Goal: Information Seeking & Learning: Learn about a topic

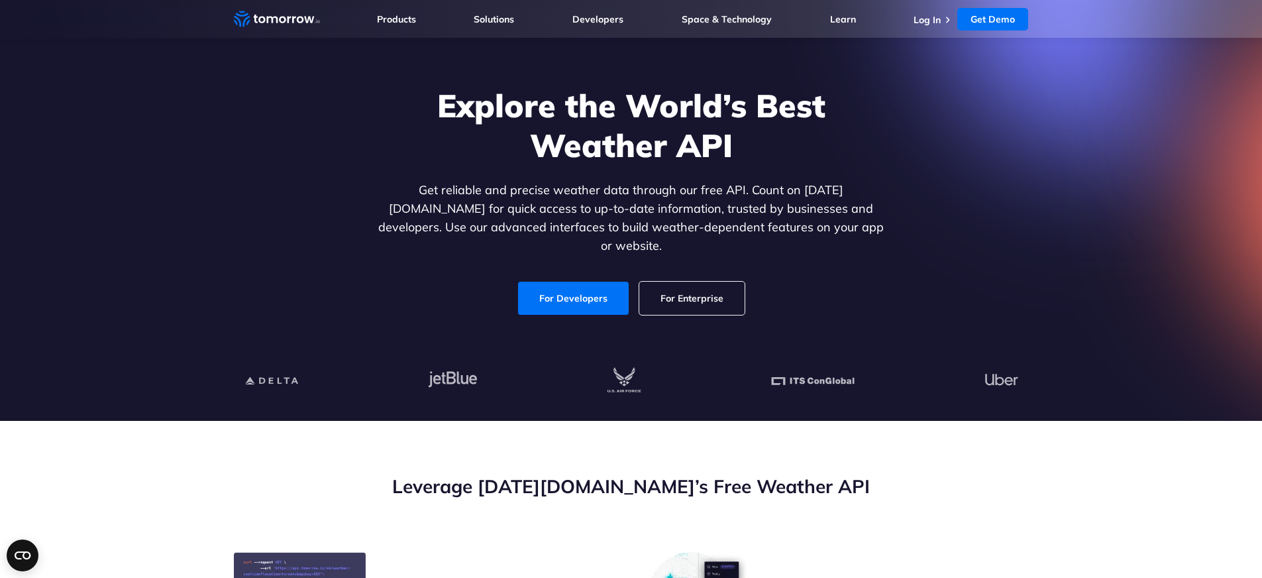
scroll to position [71, 0]
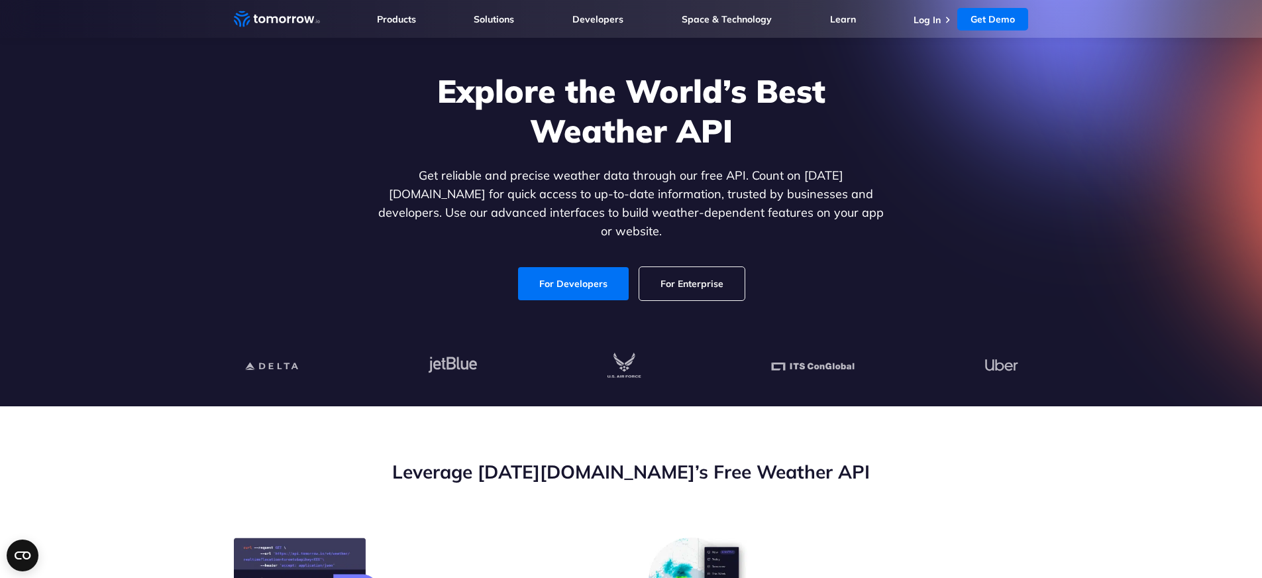
click at [725, 270] on link "For Enterprise" at bounding box center [691, 283] width 105 height 33
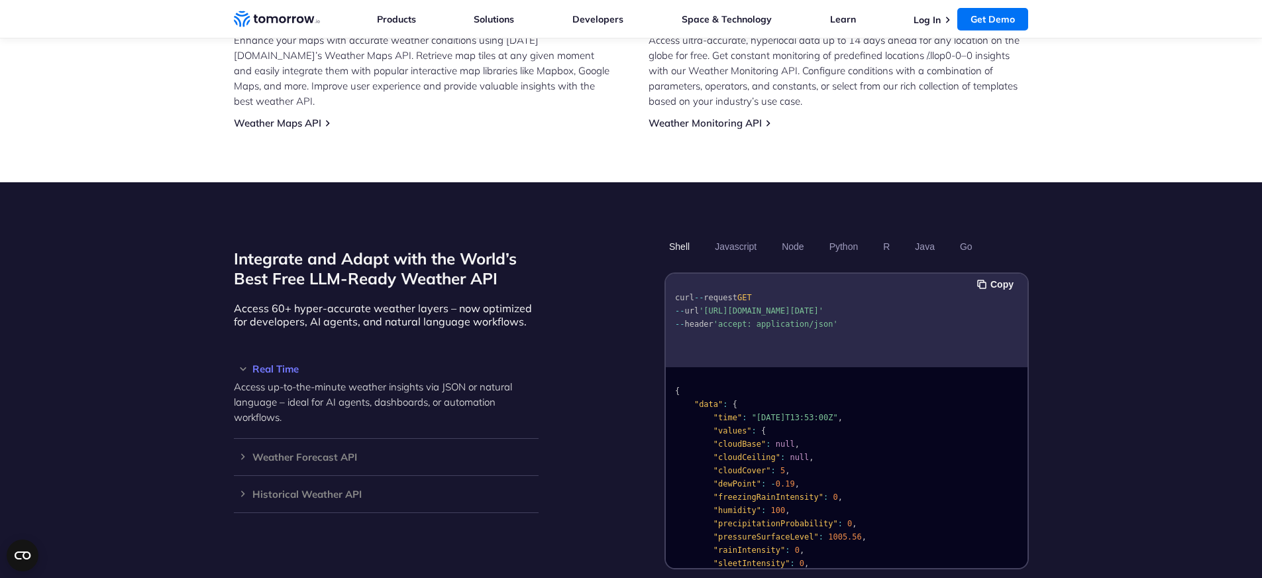
scroll to position [1040, 0]
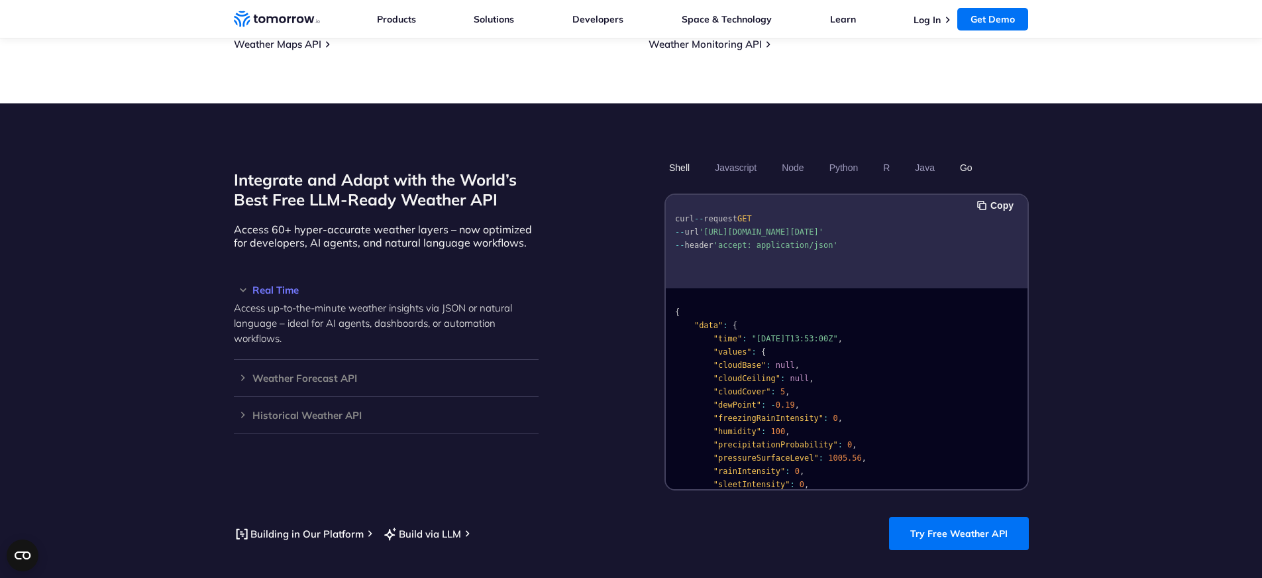
click at [967, 156] on button "Go" at bounding box center [965, 167] width 22 height 23
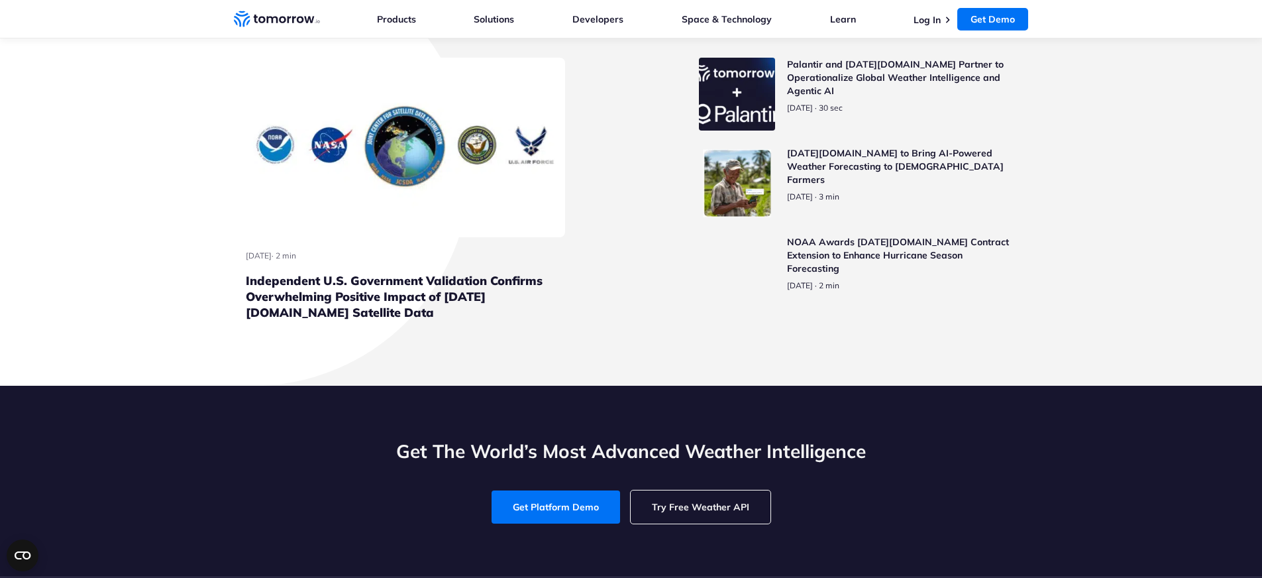
scroll to position [3066, 0]
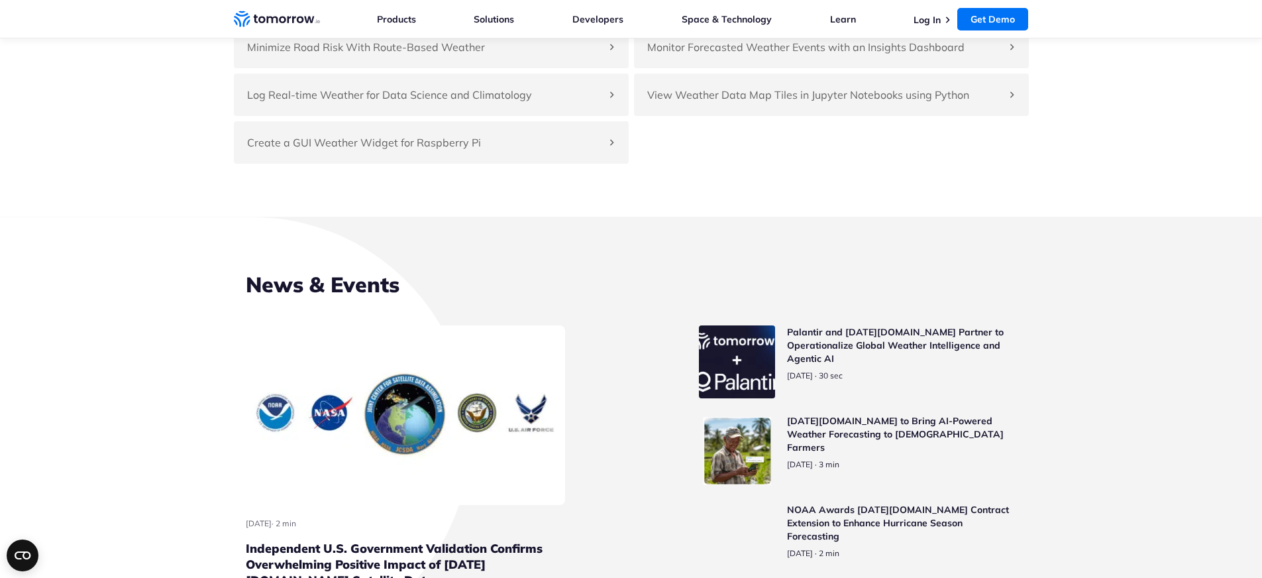
scroll to position [3132, 0]
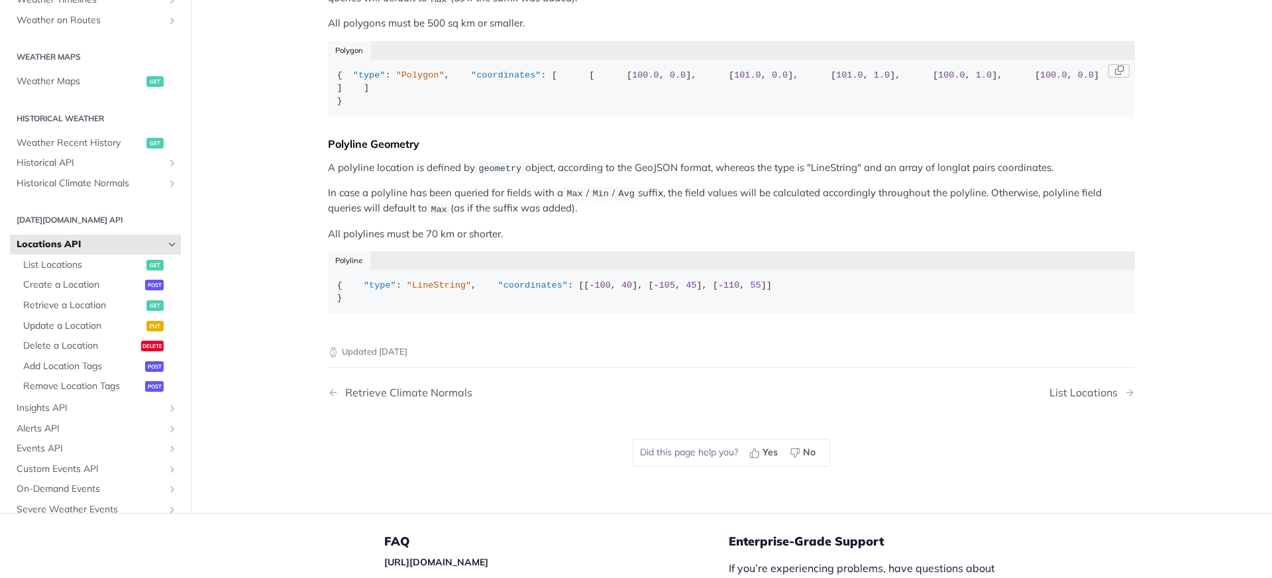
scroll to position [556, 0]
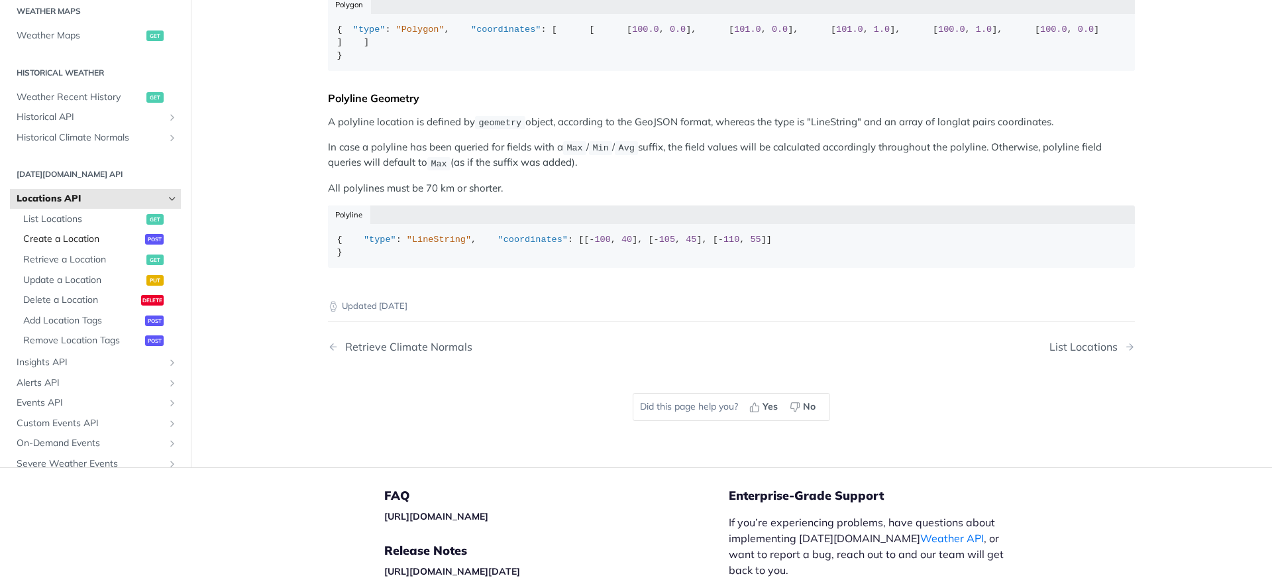
click at [70, 246] on span "Create a Location" at bounding box center [82, 238] width 119 height 13
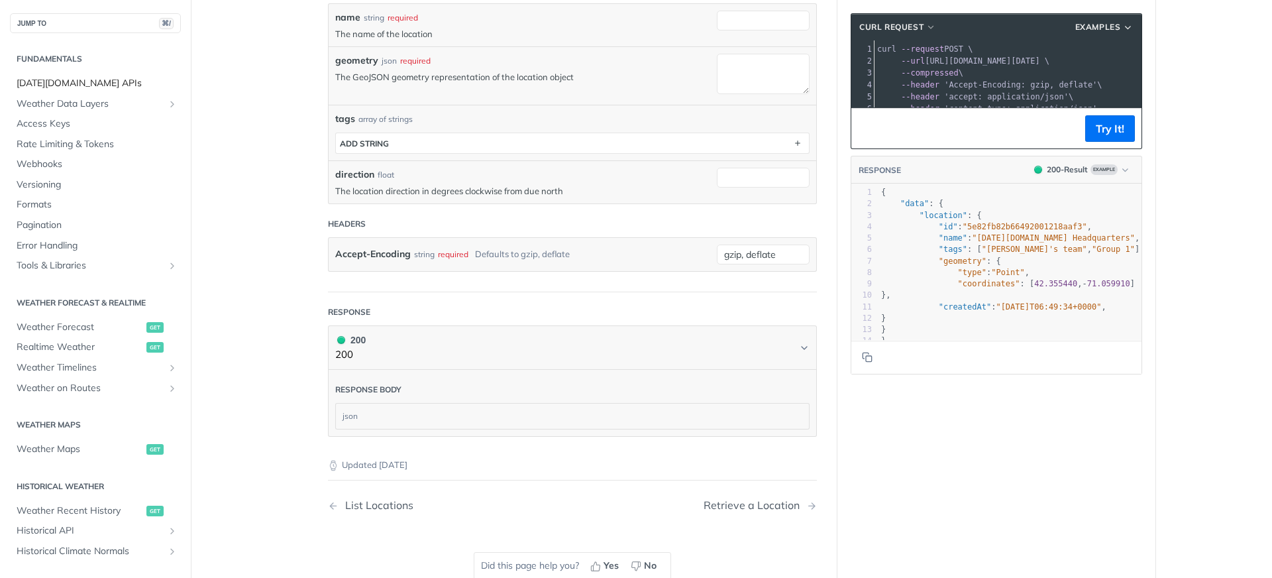
click at [98, 80] on span "[DATE][DOMAIN_NAME] APIs" at bounding box center [97, 83] width 161 height 13
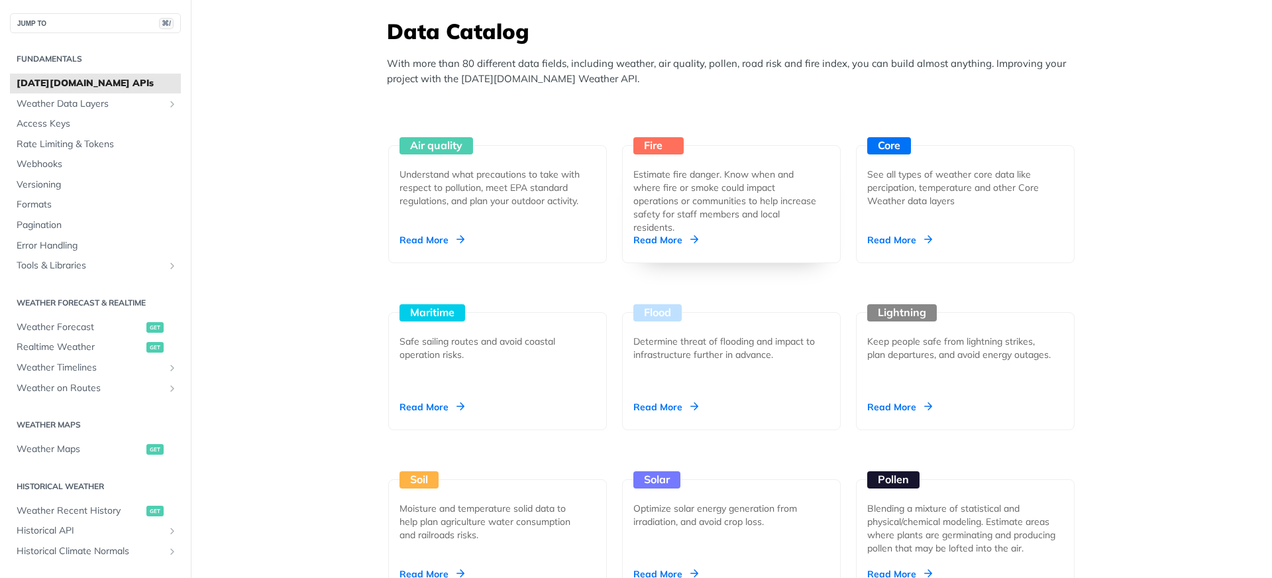
scroll to position [1205, 0]
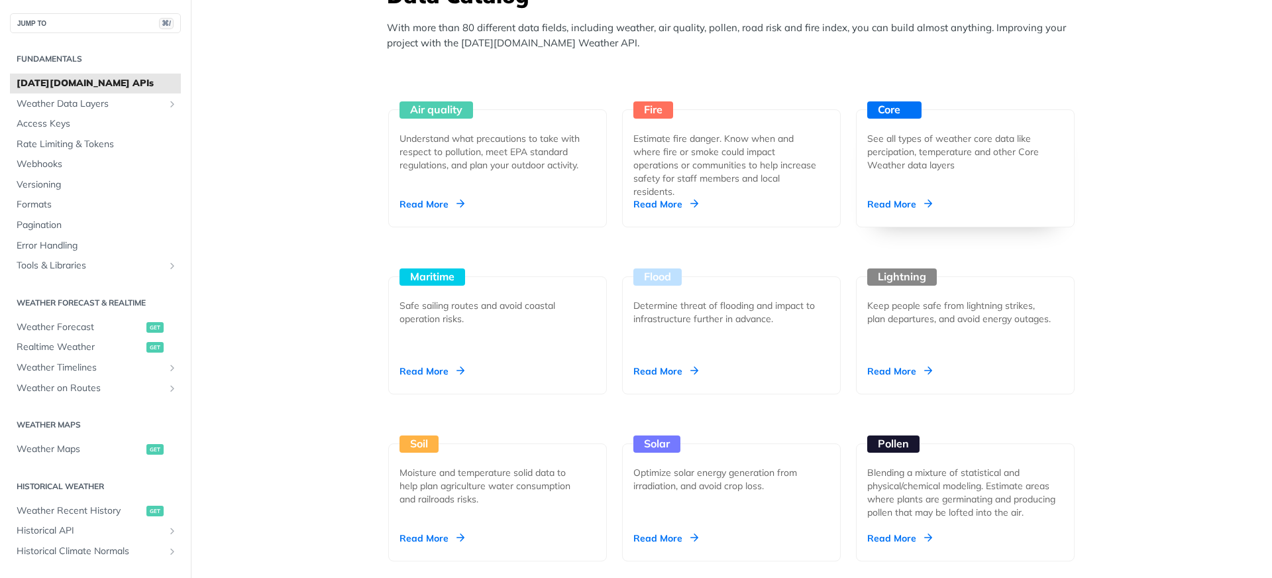
click at [895, 193] on div "Core See all types of weather core data like percipation, temperature and other…" at bounding box center [965, 168] width 219 height 118
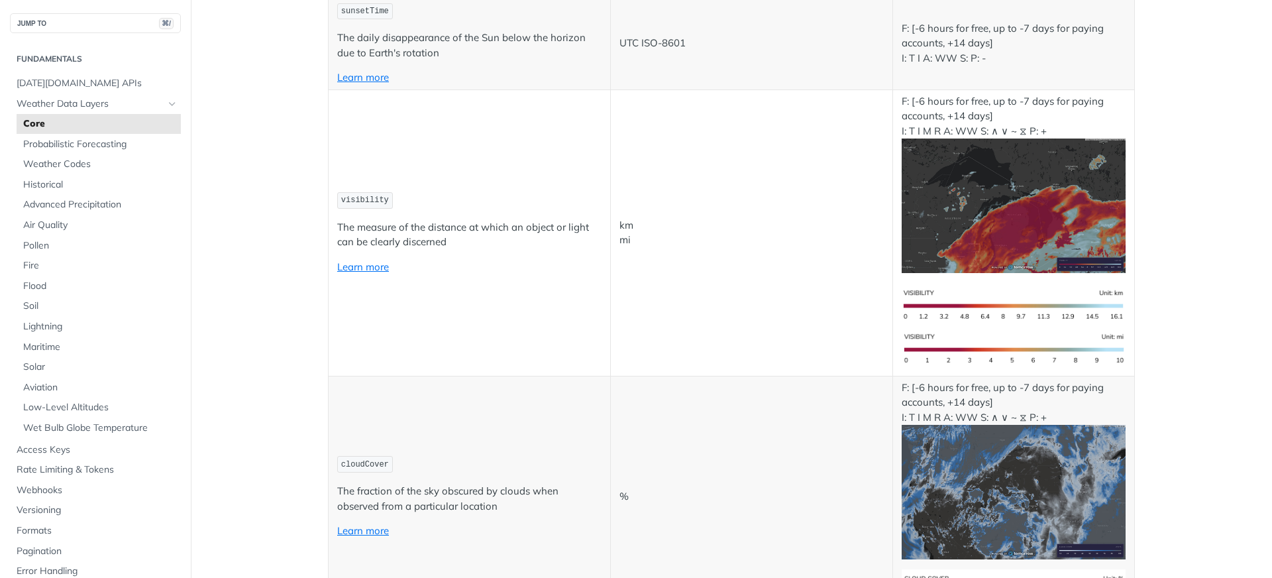
scroll to position [4889, 0]
